Goal: Information Seeking & Learning: Learn about a topic

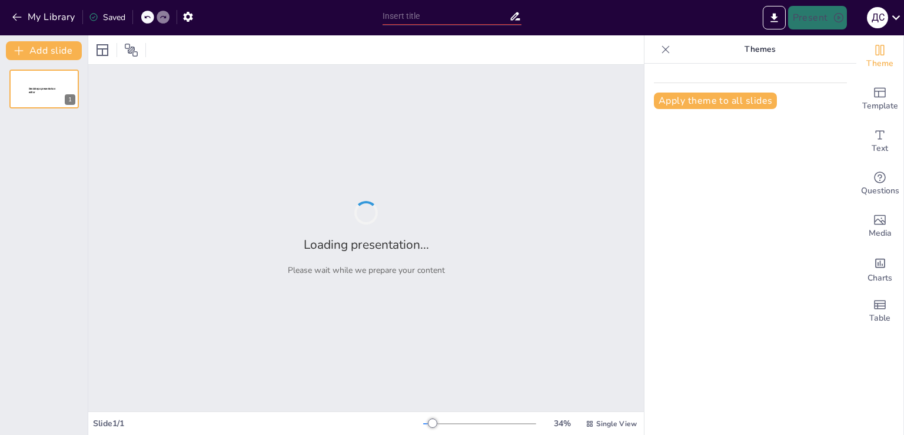
type input "Періодичний закон: Основи та Значення у Хімії"
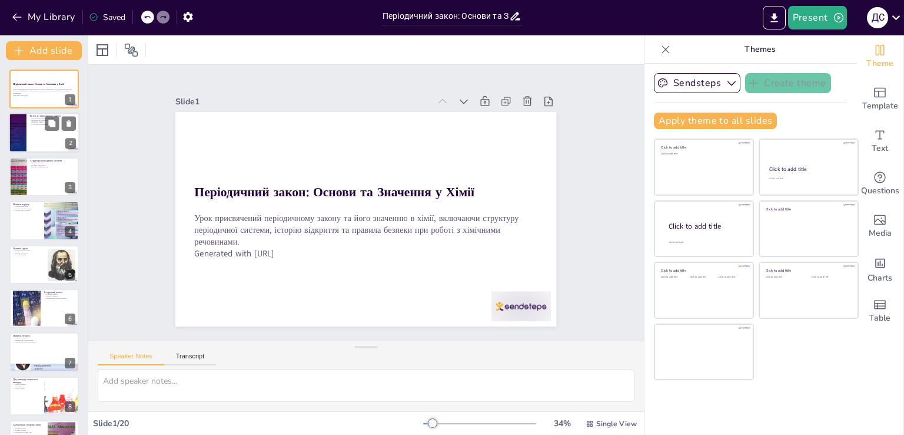
click at [34, 124] on p "Створення періодичної системи" at bounding box center [53, 125] width 46 height 2
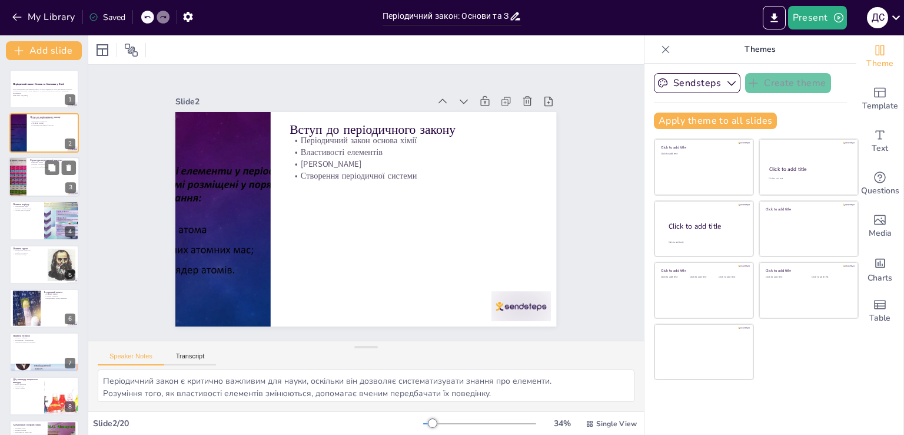
click at [38, 169] on div at bounding box center [44, 177] width 71 height 40
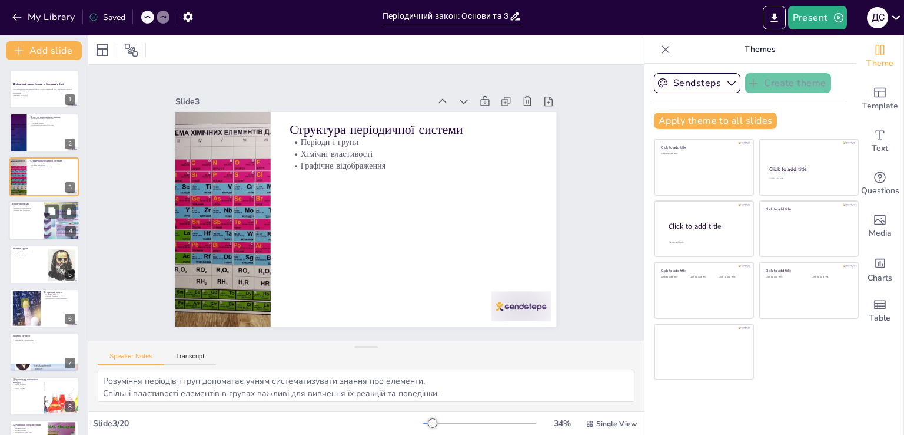
click at [32, 211] on div at bounding box center [44, 220] width 71 height 40
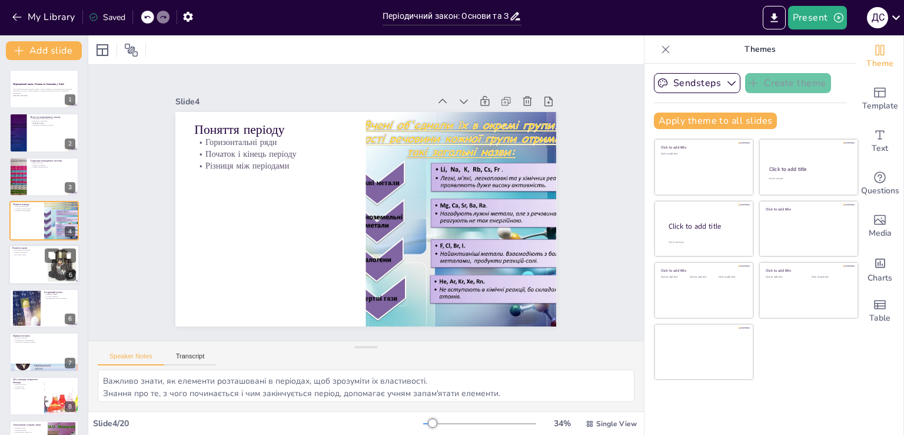
click at [35, 267] on div at bounding box center [44, 264] width 71 height 40
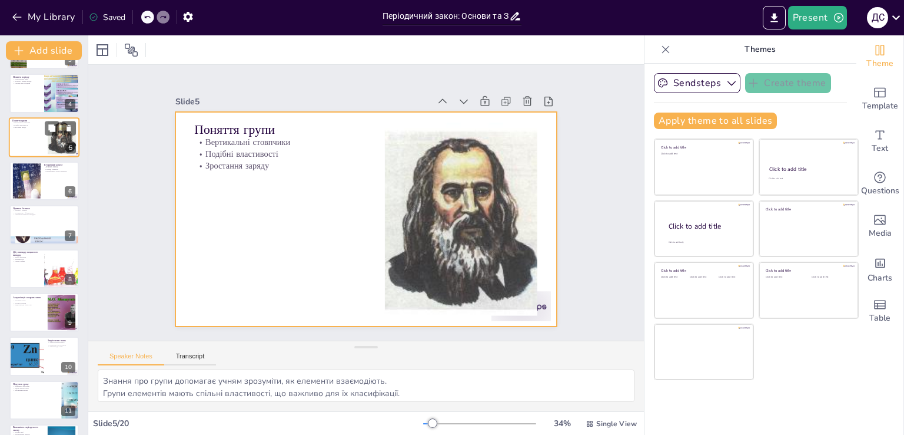
scroll to position [134, 0]
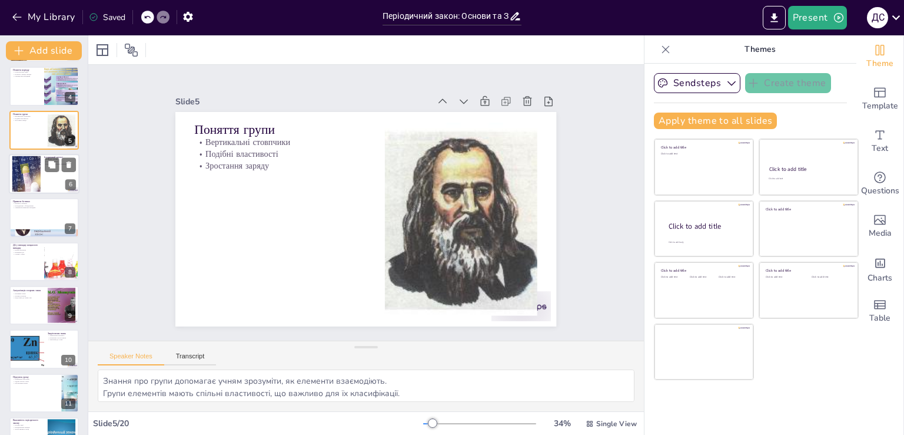
click at [34, 176] on div at bounding box center [26, 174] width 83 height 36
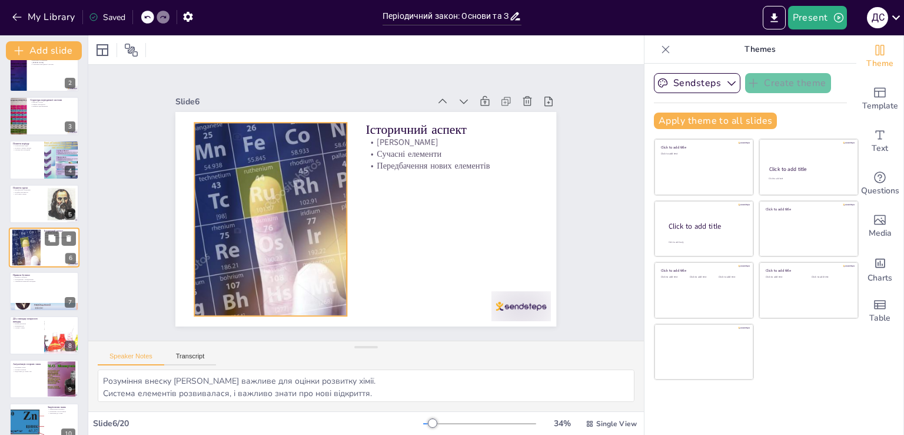
click at [26, 249] on div at bounding box center [26, 248] width 83 height 36
click at [36, 249] on div at bounding box center [26, 248] width 83 height 36
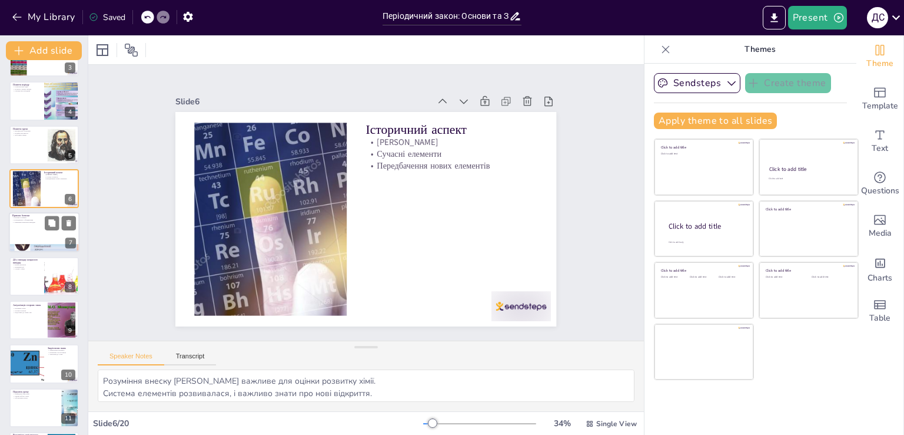
click at [41, 227] on div at bounding box center [44, 233] width 71 height 40
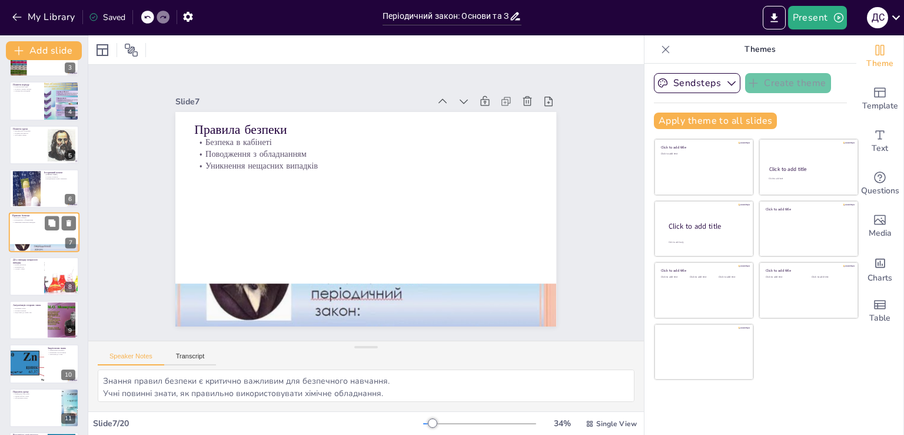
scroll to position [104, 0]
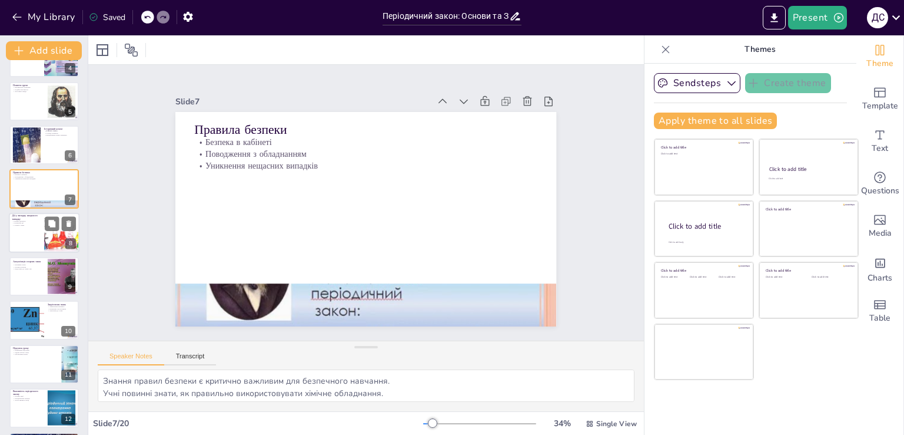
click at [41, 228] on div at bounding box center [44, 233] width 71 height 40
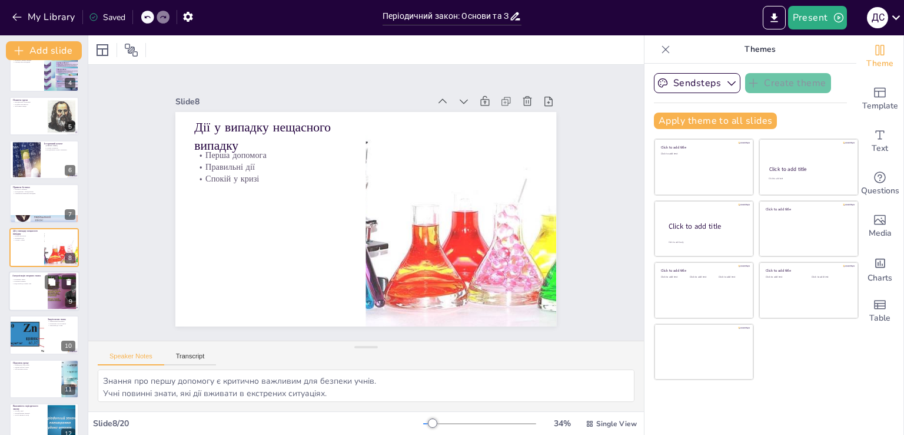
click at [29, 280] on p "Основні поняття" at bounding box center [28, 281] width 32 height 2
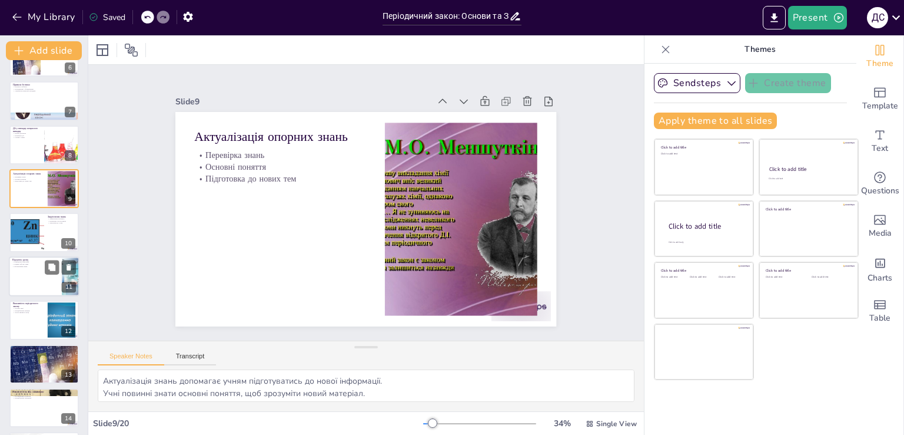
click at [33, 270] on div at bounding box center [44, 276] width 71 height 40
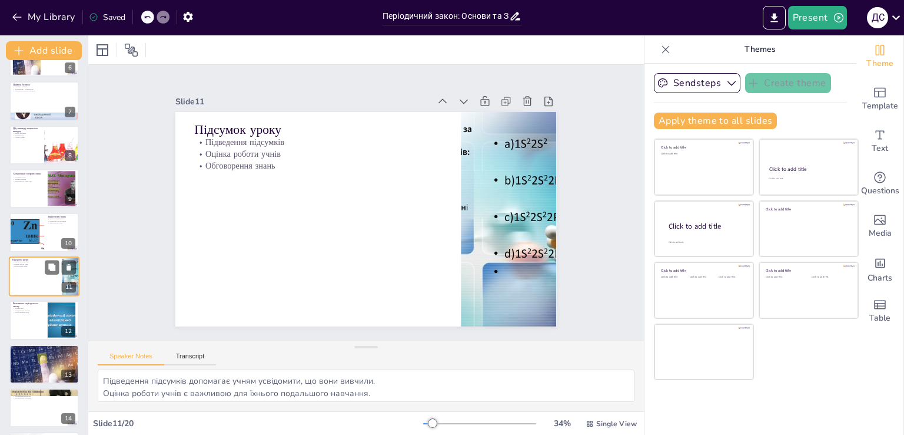
scroll to position [280, 0]
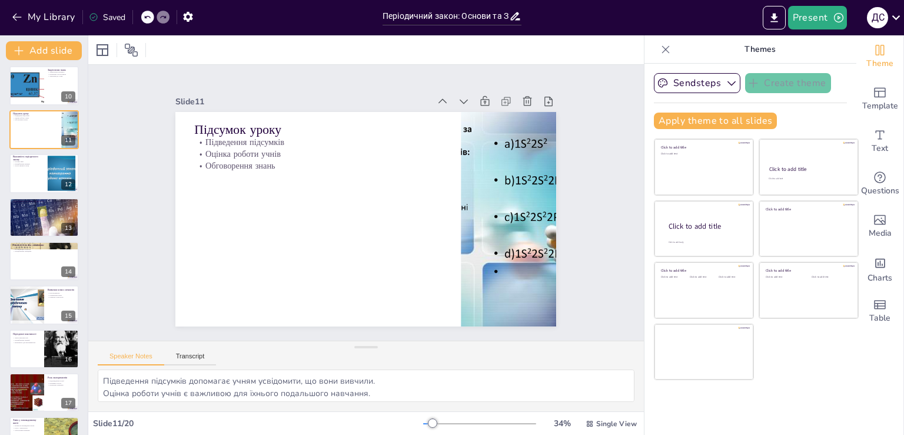
click at [42, 236] on div "Періодичний закон: Основи та Значення у Хімії Урок присвячений періодичному зак…" at bounding box center [44, 108] width 88 height 872
click at [39, 223] on div at bounding box center [44, 217] width 92 height 40
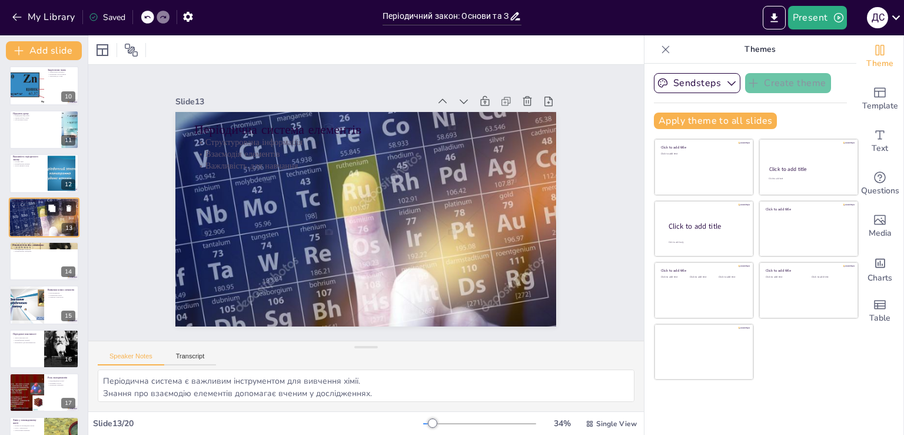
scroll to position [367, 0]
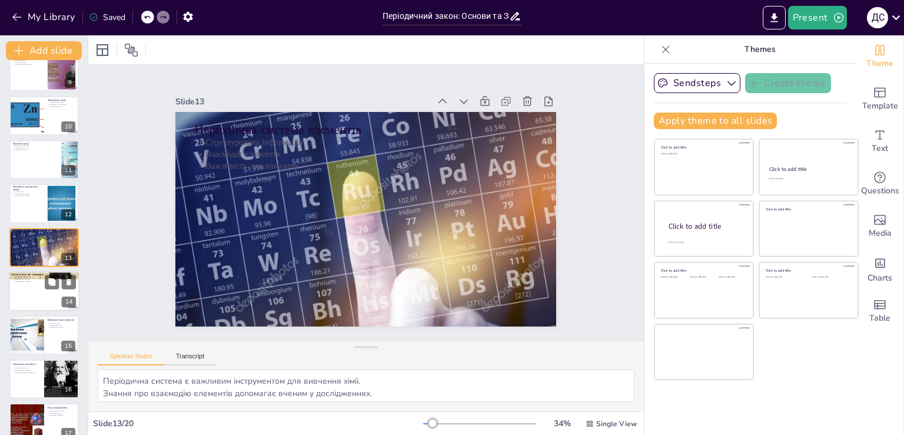
click at [21, 290] on div at bounding box center [44, 291] width 71 height 40
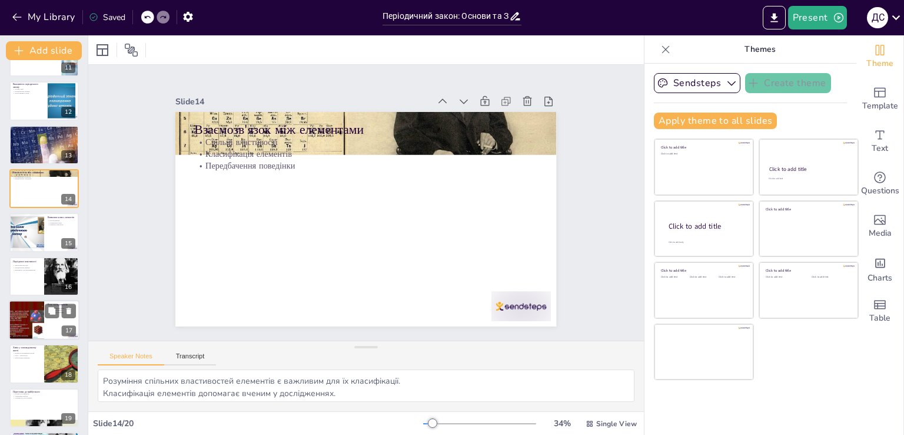
click at [32, 274] on div at bounding box center [43, 276] width 69 height 39
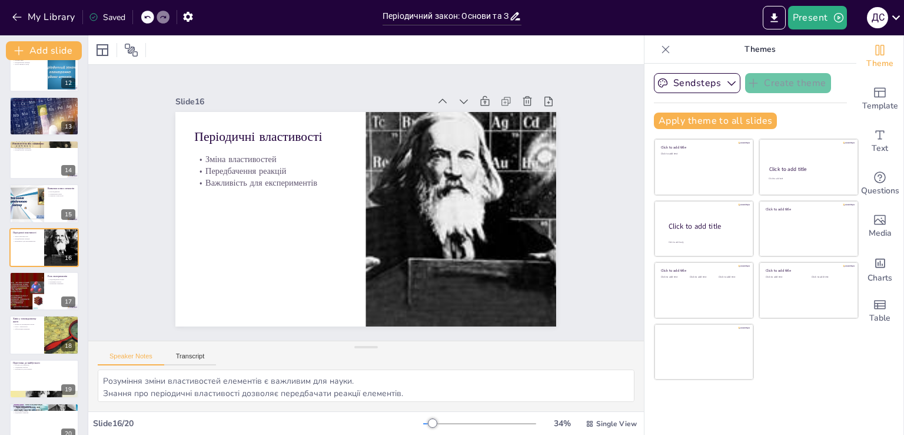
click at [37, 311] on div "Періодичний закон: Основи та Значення у Хімії Урок присвячений періодичному зак…" at bounding box center [44, 7] width 88 height 872
click at [40, 313] on div "Періодичний закон: Основи та Значення у Хімії Урок присвячений періодичному зак…" at bounding box center [44, 7] width 88 height 872
click at [38, 326] on p "Роль у технологіях" at bounding box center [26, 325] width 28 height 2
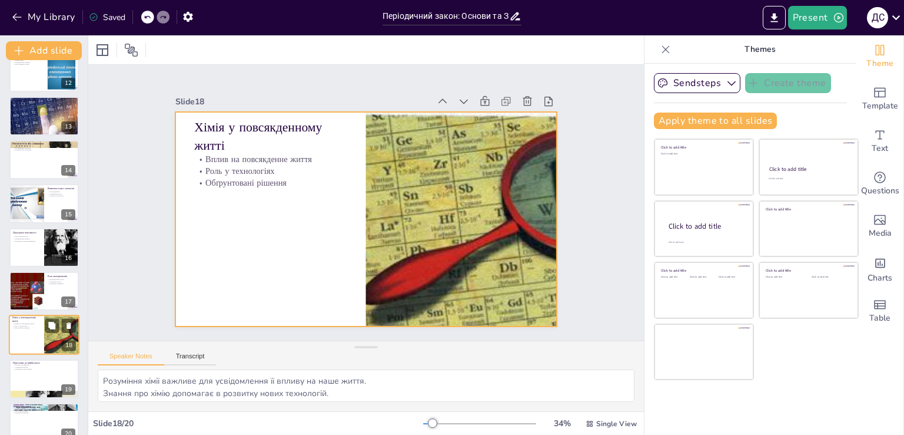
scroll to position [515, 0]
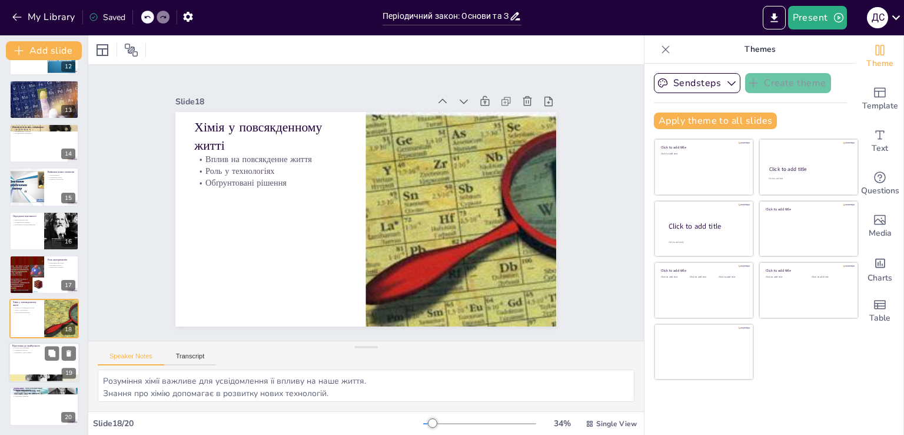
click at [24, 361] on div at bounding box center [44, 362] width 71 height 40
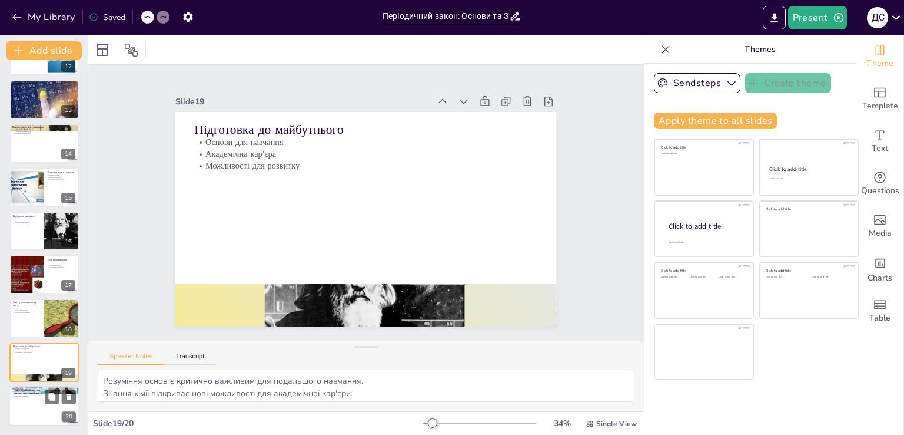
click at [39, 399] on div at bounding box center [44, 406] width 71 height 40
type textarea "Важливо висловити вдячність учням за їхню участь у уроці. Знання, отримані на у…"
